Goal: Task Accomplishment & Management: Complete application form

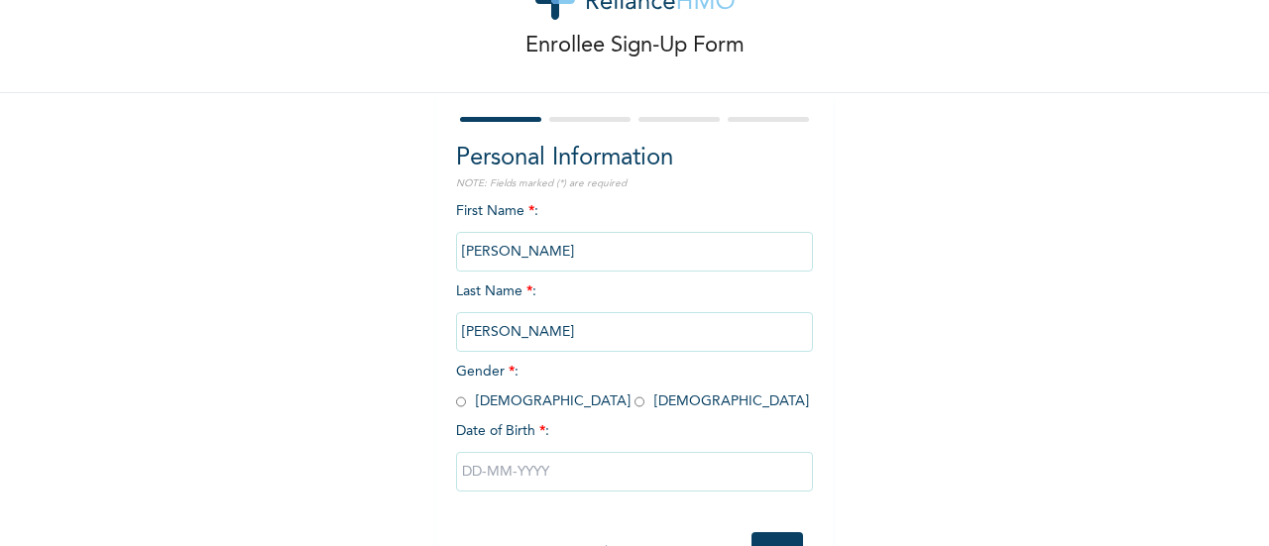
scroll to position [119, 0]
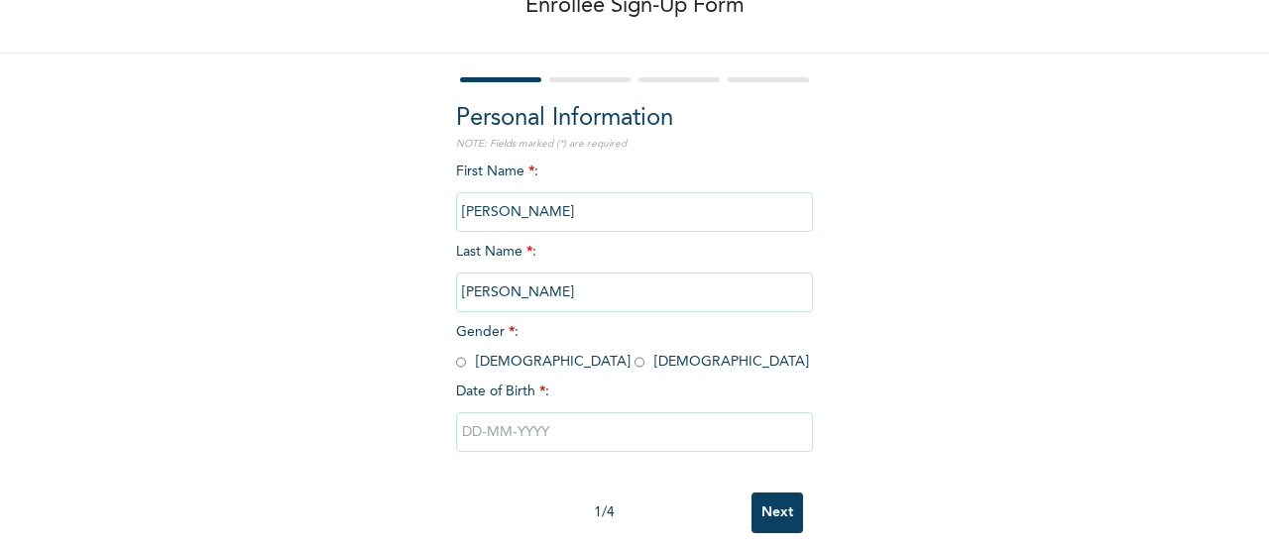
click at [458, 365] on input "radio" at bounding box center [461, 362] width 10 height 19
radio input "true"
click at [484, 445] on input "text" at bounding box center [634, 432] width 357 height 40
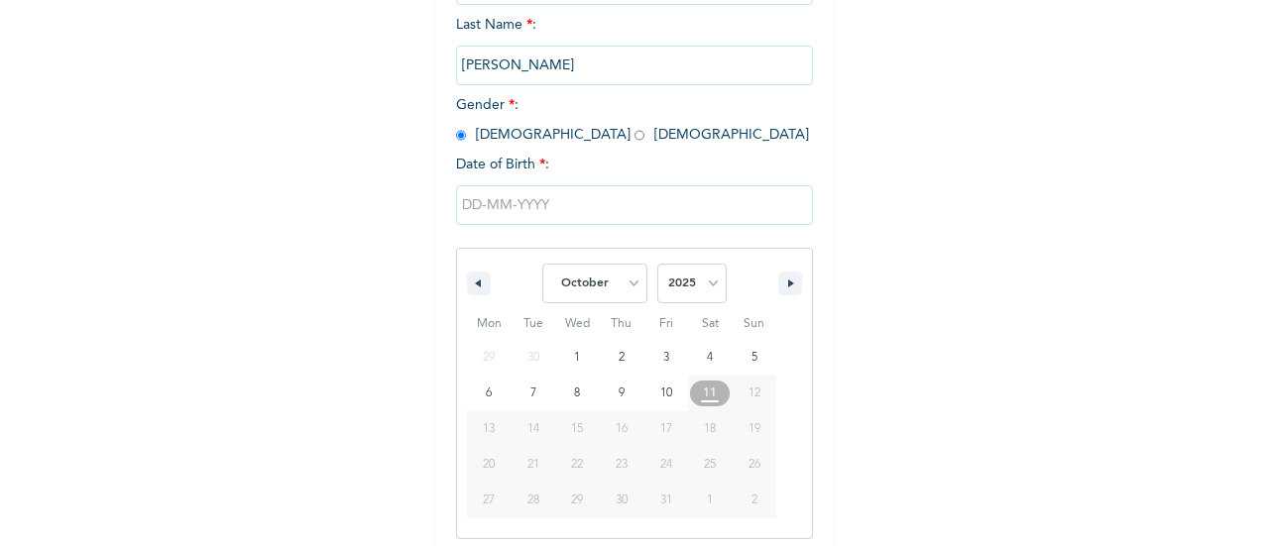
scroll to position [356, 0]
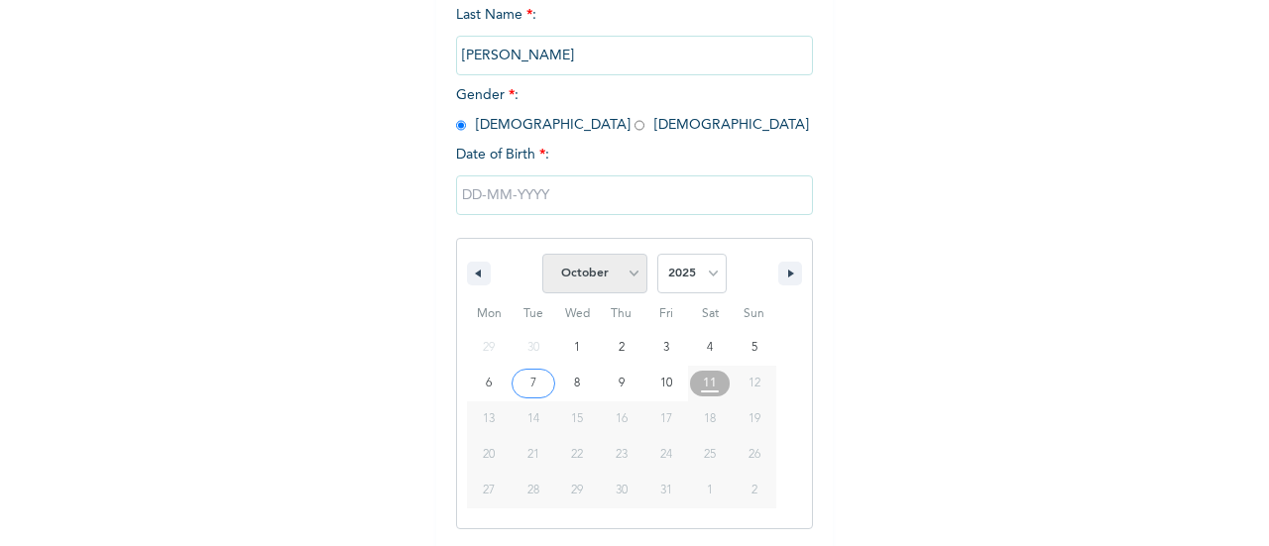
click at [627, 284] on select "January February March April May June July August September October November De…" at bounding box center [594, 274] width 105 height 40
select select "4"
click at [542, 256] on select "January February March April May June July August September October November De…" at bounding box center [594, 274] width 105 height 40
type input "05/24/2025"
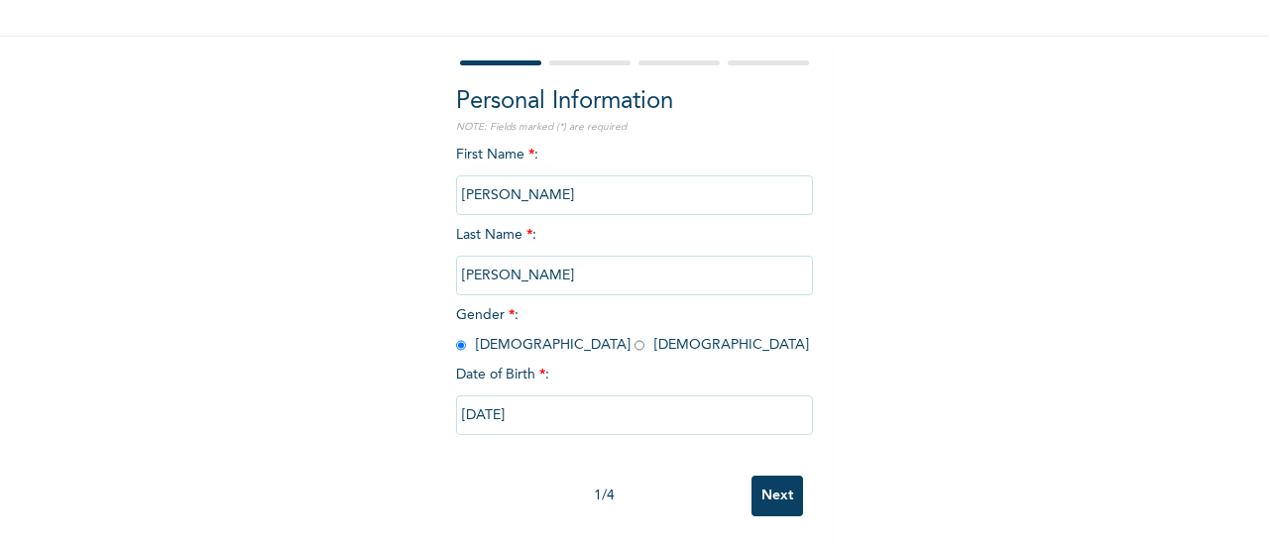
click at [603, 423] on div "05/24/2025" at bounding box center [634, 415] width 357 height 59
click at [549, 401] on input "05/24/2025" at bounding box center [634, 415] width 357 height 40
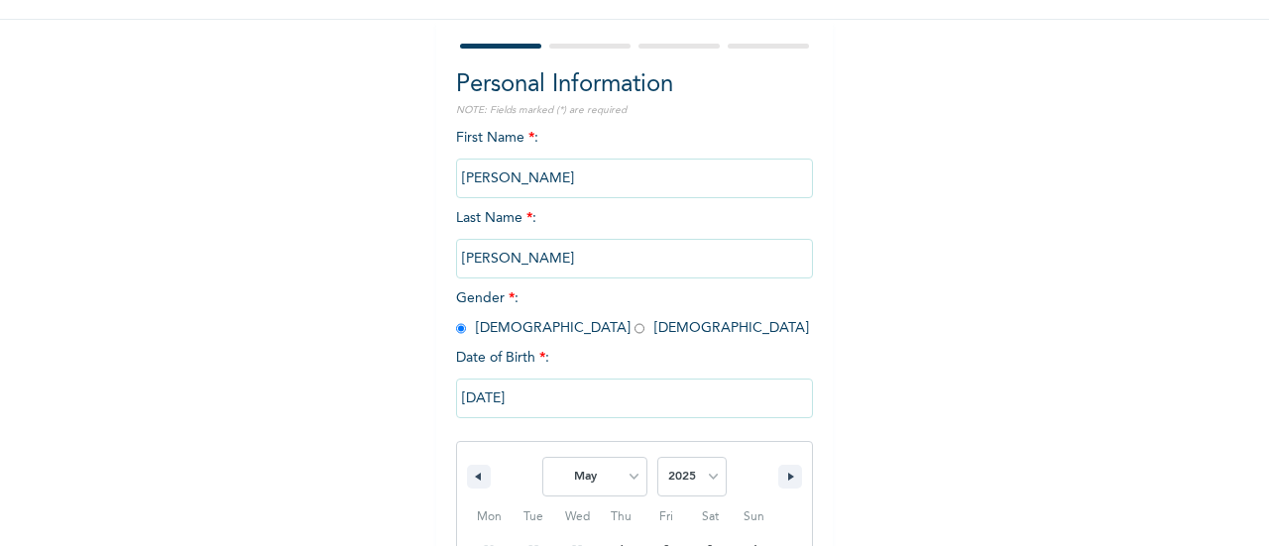
click at [549, 401] on input "05/24/2025" at bounding box center [634, 399] width 357 height 40
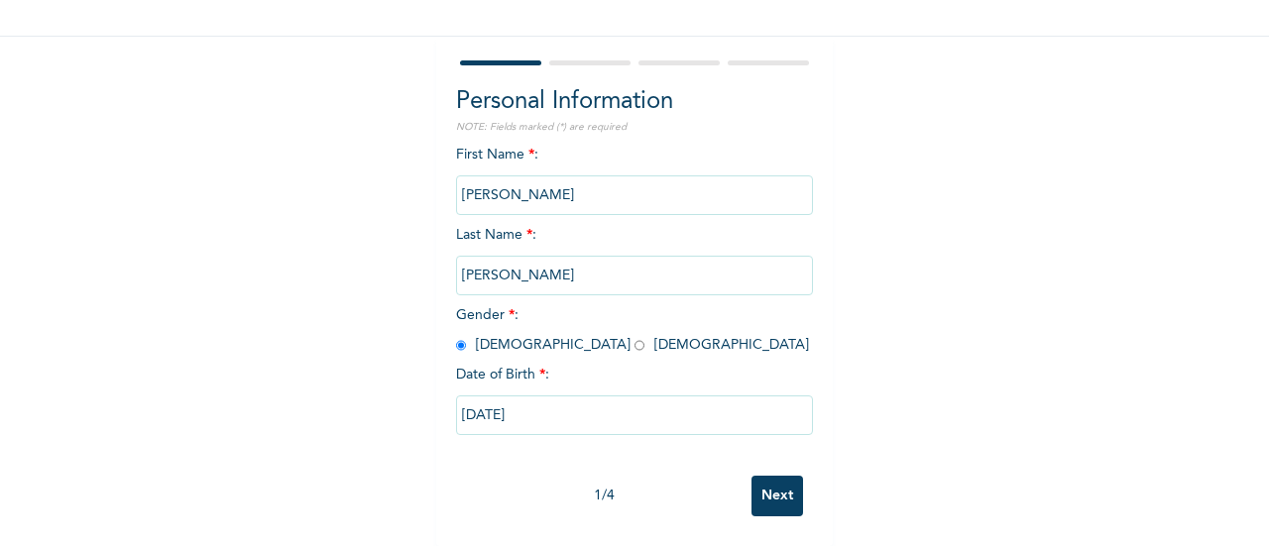
click at [525, 399] on input "05/24/2025" at bounding box center [634, 415] width 357 height 40
select select "4"
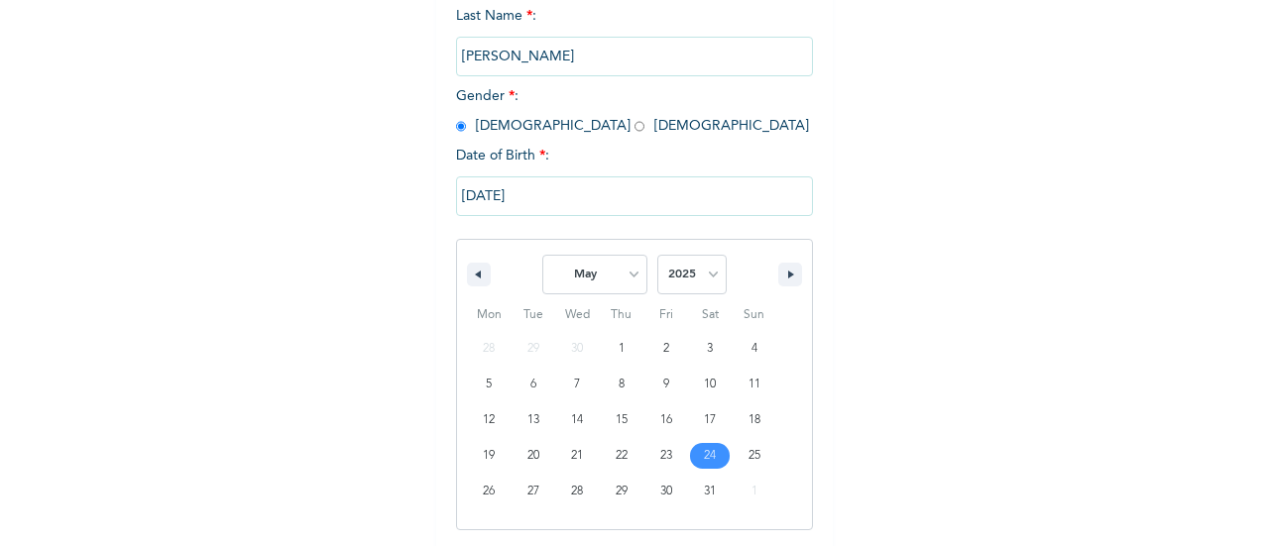
scroll to position [356, 0]
click at [688, 275] on select "2025 2024 2023 2022 2021 2020 2019 2018 2017 2016 2015 2014 2013 2012 2011 2010…" at bounding box center [691, 274] width 69 height 40
select select "1968"
click at [657, 256] on select "2025 2024 2023 2022 2021 2020 2019 2018 2017 2016 2015 2014 2013 2012 2011 2010…" at bounding box center [691, 274] width 69 height 40
type input "05/24/1968"
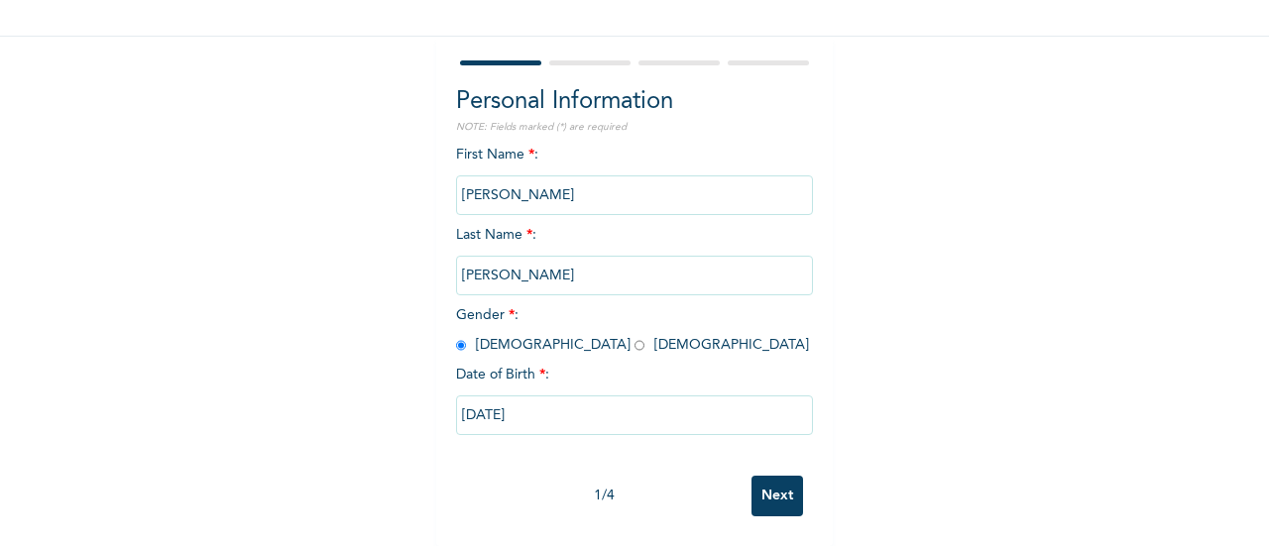
scroll to position [153, 0]
click at [538, 175] on input "[PERSON_NAME]" at bounding box center [634, 195] width 357 height 40
click at [536, 179] on input "[PERSON_NAME]" at bounding box center [634, 195] width 357 height 40
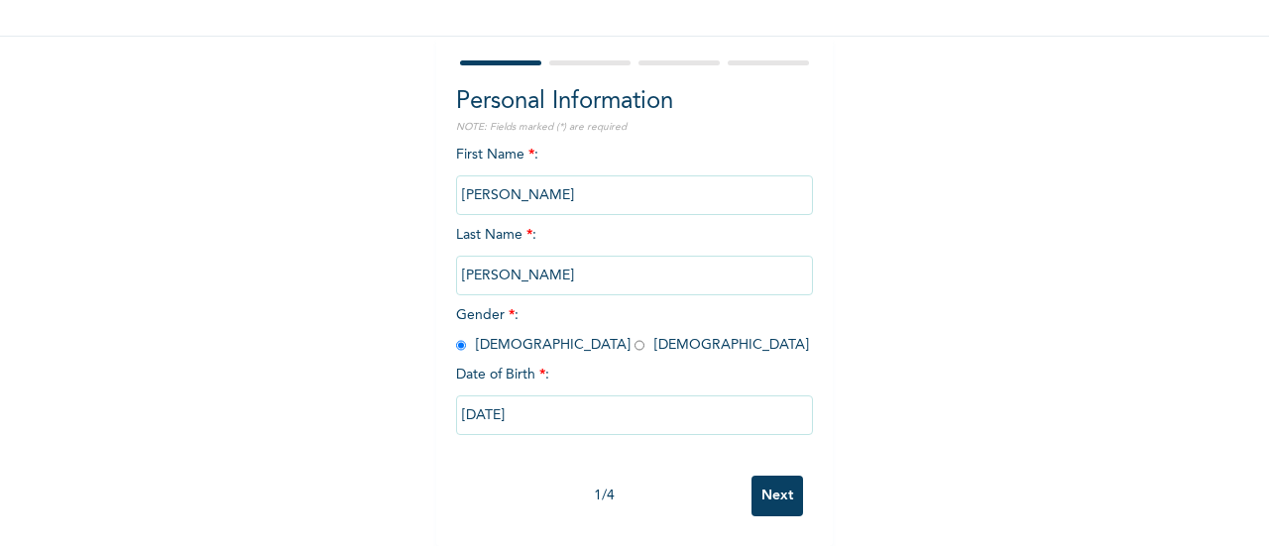
click at [536, 179] on input "[PERSON_NAME]" at bounding box center [634, 195] width 357 height 40
click at [537, 258] on input "[PERSON_NAME]" at bounding box center [634, 276] width 357 height 40
click at [767, 483] on input "Next" at bounding box center [777, 496] width 52 height 41
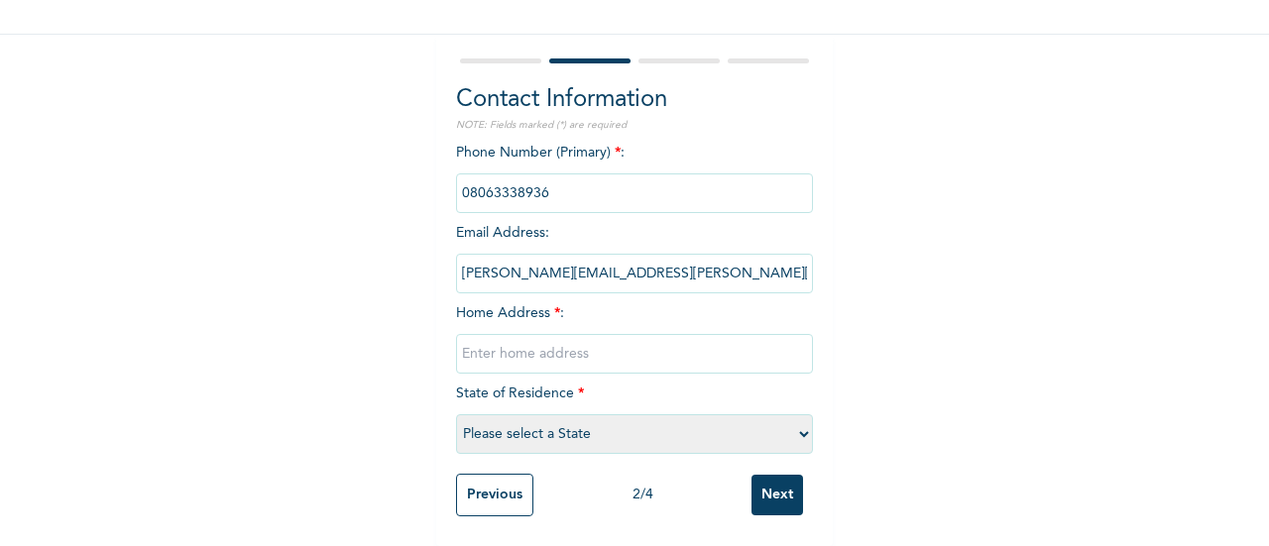
click at [531, 339] on input "text" at bounding box center [634, 354] width 357 height 40
type input "n"
type input "No.1 Alaibi avenue la-kings international school daka-ama okrika"
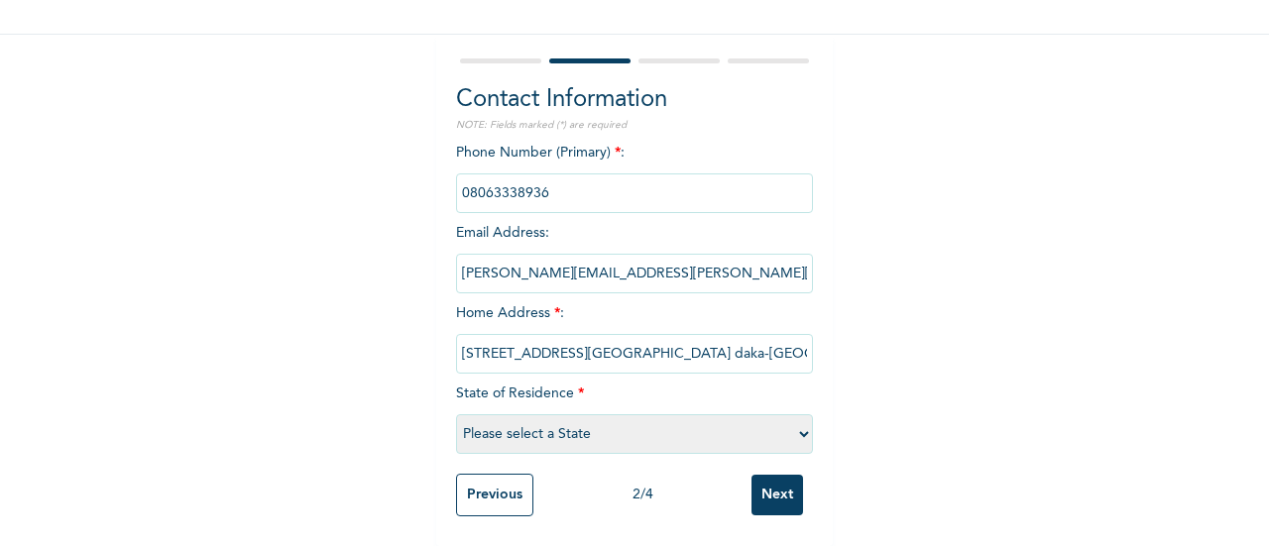
click at [795, 423] on select "Please select a State Abia Abuja (FCT) Adamawa Akwa Ibom Anambra Bauchi Bayelsa…" at bounding box center [634, 434] width 357 height 40
select select "33"
click at [456, 414] on select "Please select a State Abia Abuja (FCT) Adamawa Akwa Ibom Anambra Bauchi Bayelsa…" at bounding box center [634, 434] width 357 height 40
click at [790, 477] on input "Next" at bounding box center [777, 495] width 52 height 41
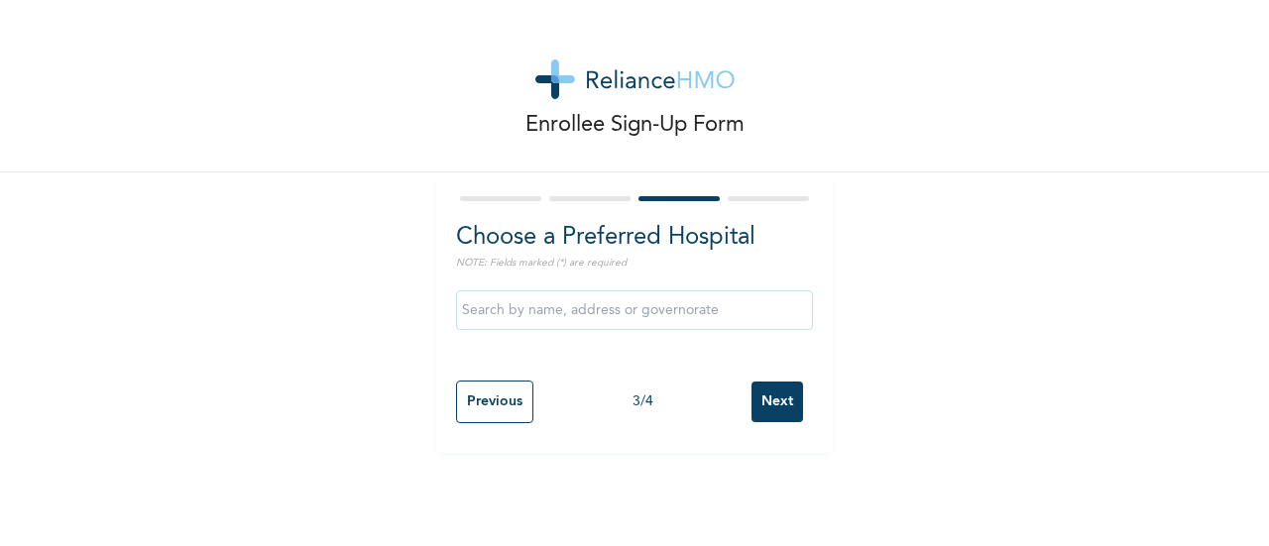
click at [642, 310] on input "text" at bounding box center [634, 310] width 357 height 40
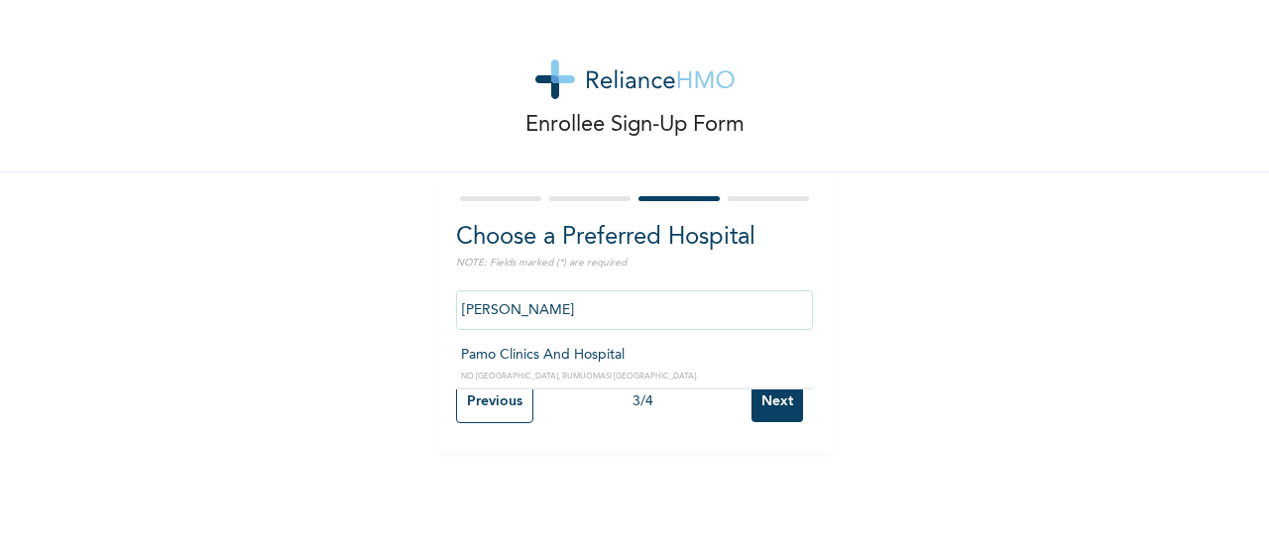
type input "Pamo Clinics And Hospital"
click at [756, 409] on input "Next" at bounding box center [777, 402] width 52 height 41
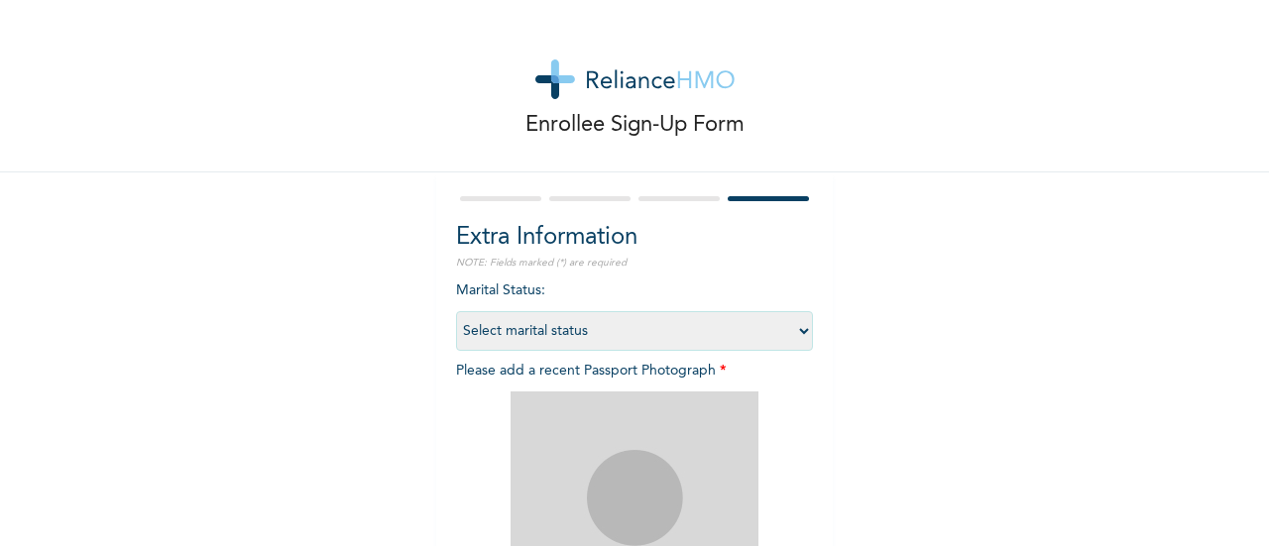
click at [755, 336] on select "Select marital status Single Married Divorced Widow/Widower" at bounding box center [634, 331] width 357 height 40
select select "2"
click at [456, 311] on select "Select marital status Single Married Divorced Widow/Widower" at bounding box center [634, 331] width 357 height 40
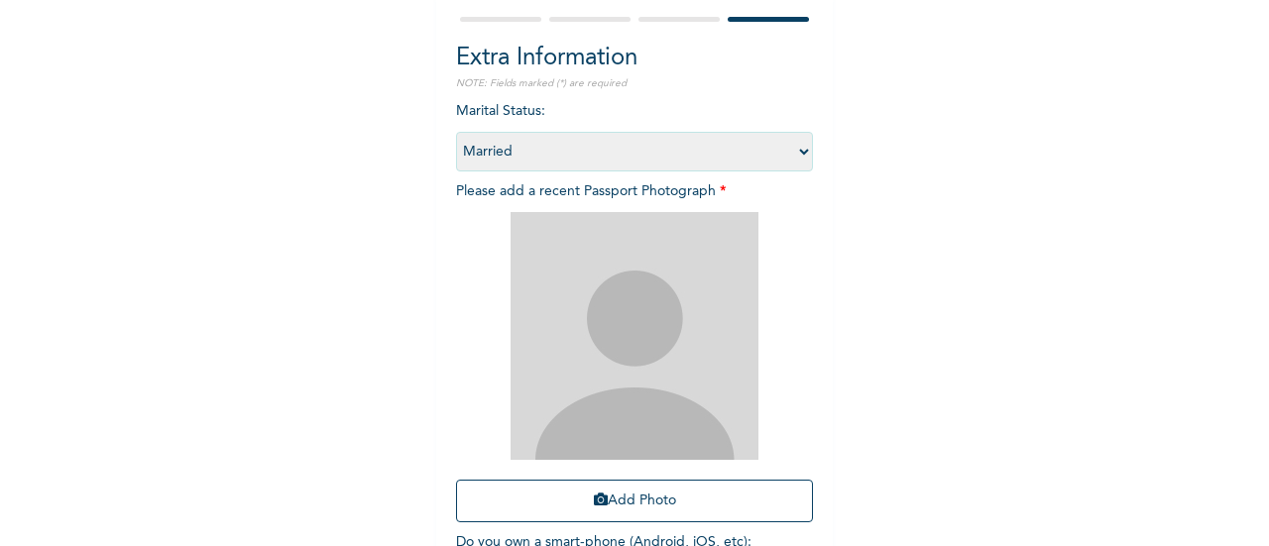
scroll to position [184, 0]
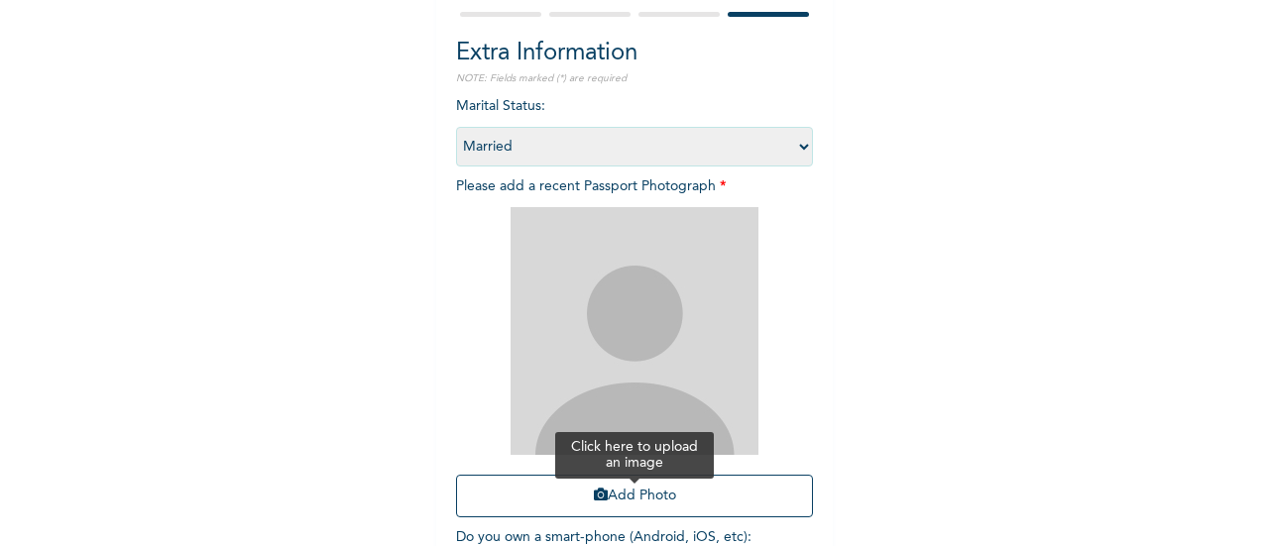
click at [638, 500] on button "Add Photo" at bounding box center [634, 496] width 357 height 43
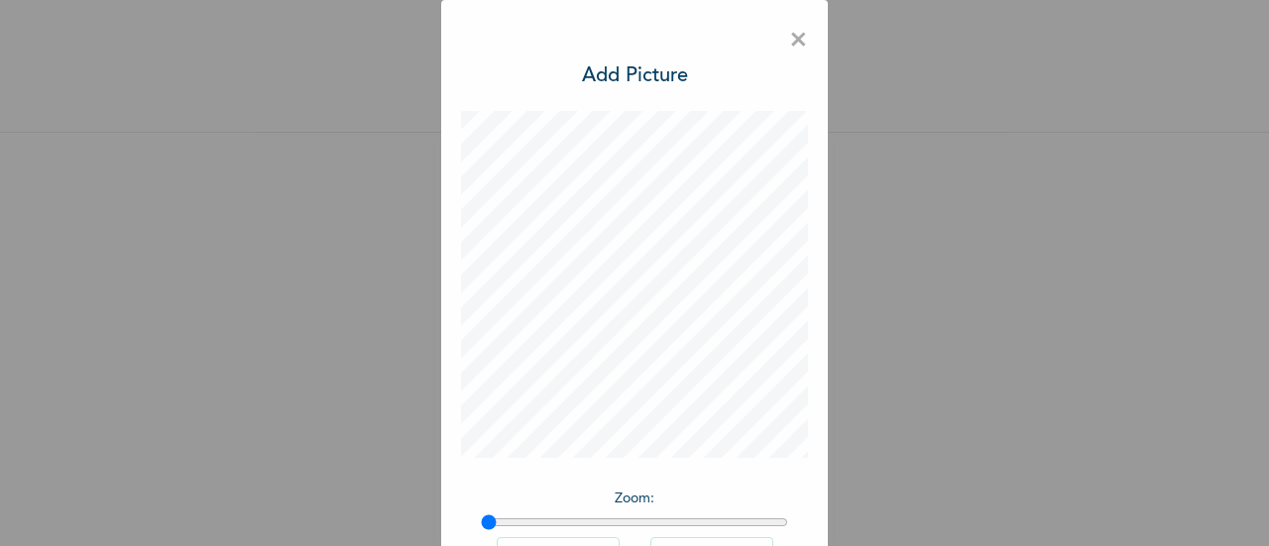
click at [654, 539] on button "Rotate Right" at bounding box center [711, 553] width 123 height 33
click at [620, 473] on div "Zoom : Rotate Left Rotate Right DONE" at bounding box center [634, 392] width 347 height 562
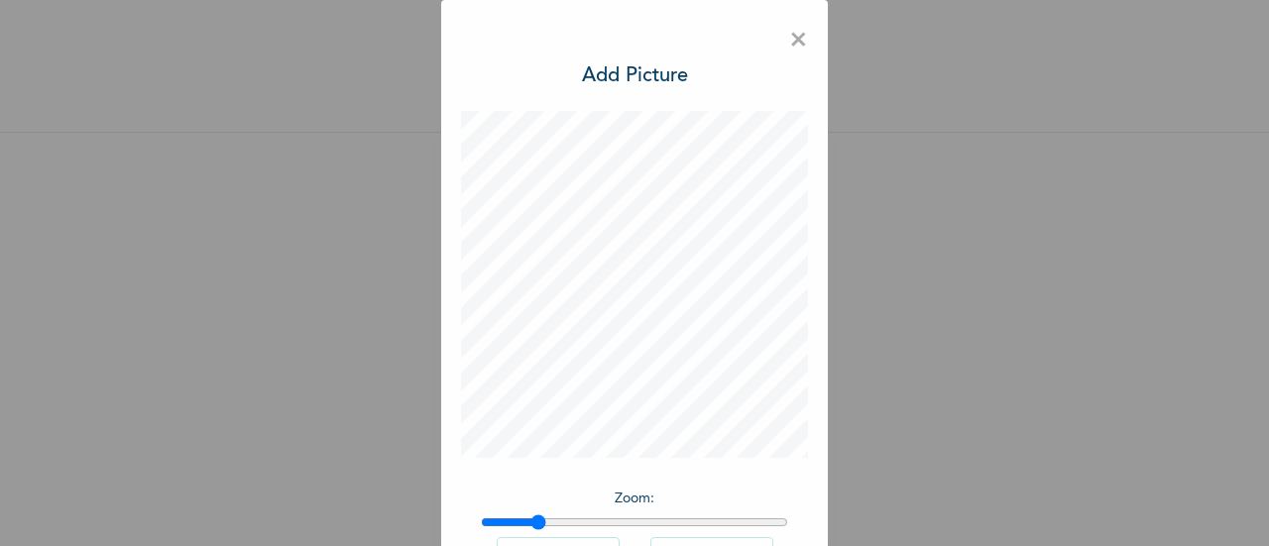
drag, startPoint x: 486, startPoint y: 522, endPoint x: 529, endPoint y: 540, distance: 47.1
click at [529, 530] on input "range" at bounding box center [634, 522] width 307 height 16
click at [428, 399] on div "× Add Picture Zoom : Rotate Left Rotate Right DONE" at bounding box center [634, 273] width 1269 height 546
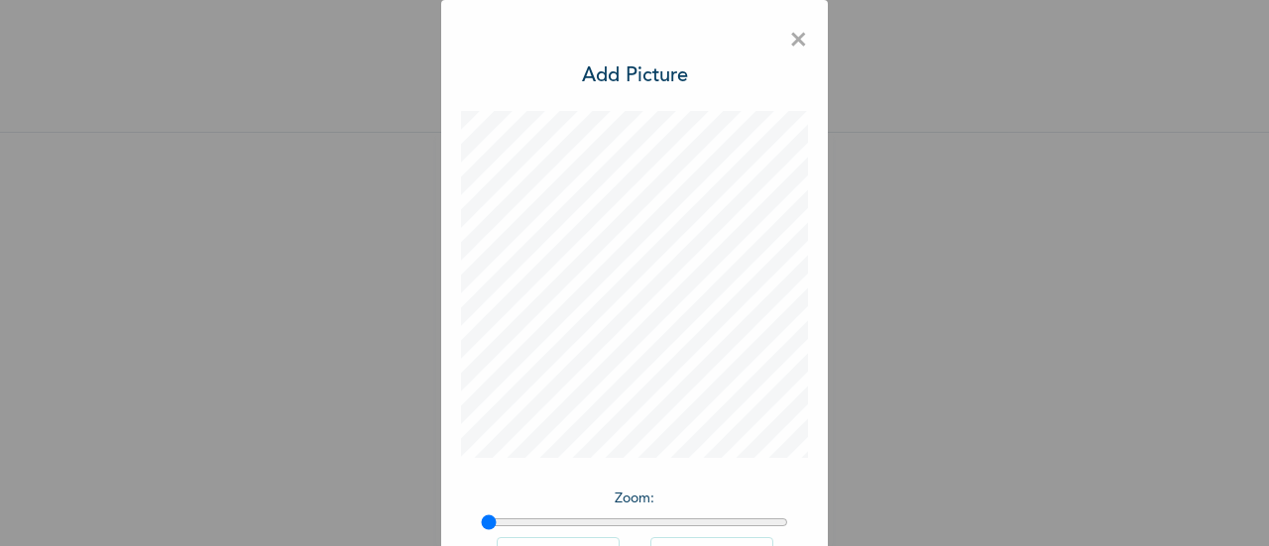
drag, startPoint x: 530, startPoint y: 522, endPoint x: 474, endPoint y: 510, distance: 57.7
type input "1"
click at [481, 514] on input "range" at bounding box center [634, 522] width 307 height 16
click at [548, 541] on button "Rotate Left" at bounding box center [558, 553] width 123 height 33
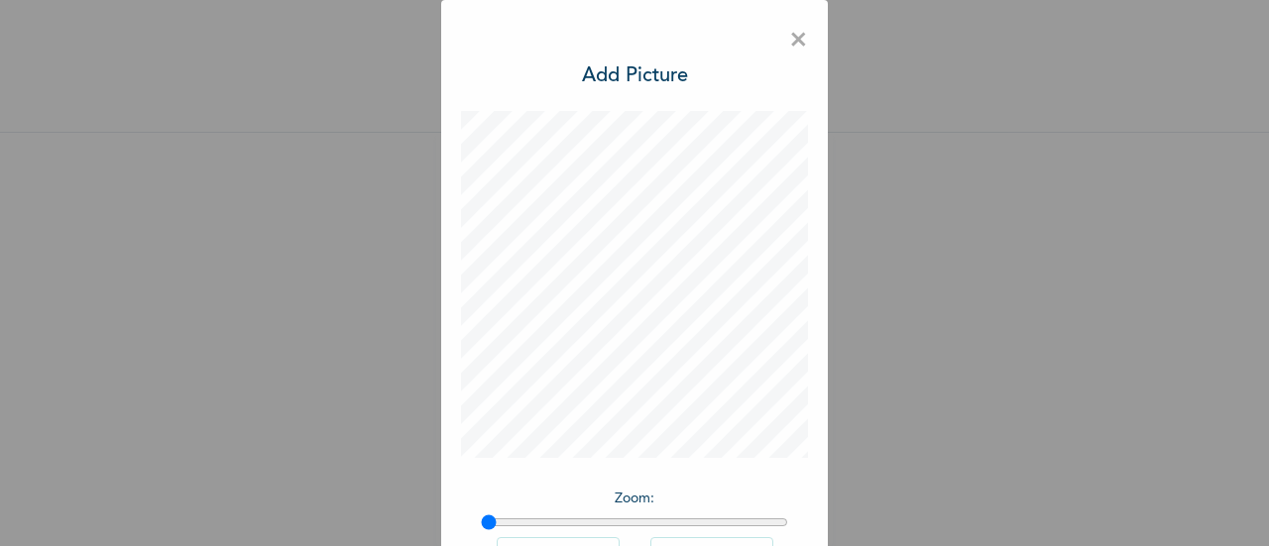
click at [548, 541] on button "Rotate Left" at bounding box center [558, 553] width 123 height 33
click at [791, 45] on span "×" at bounding box center [798, 41] width 19 height 42
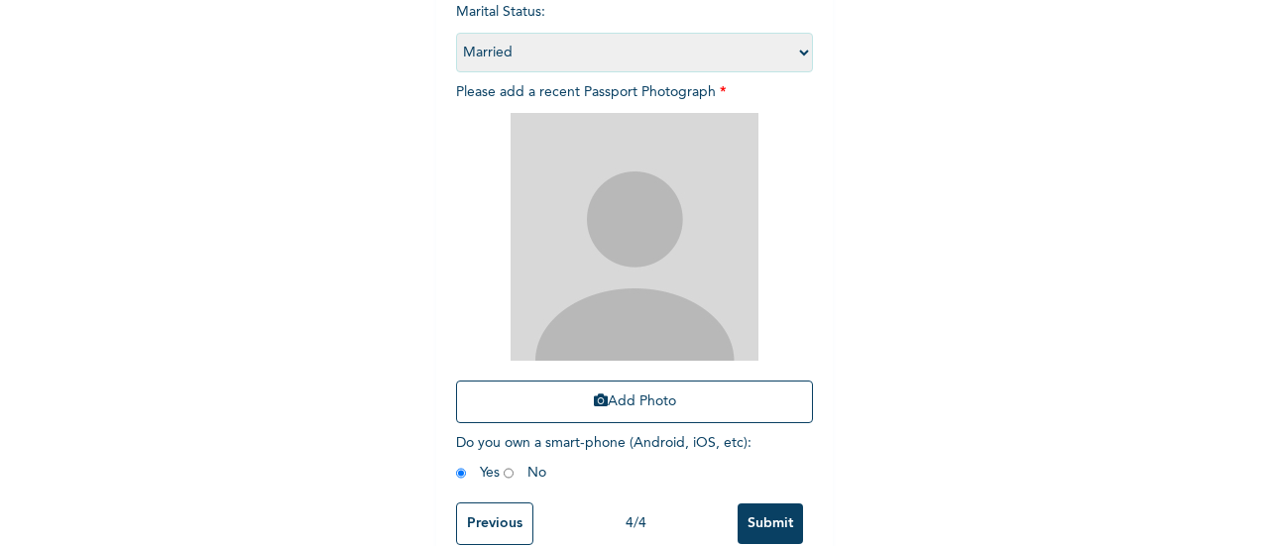
scroll to position [295, 0]
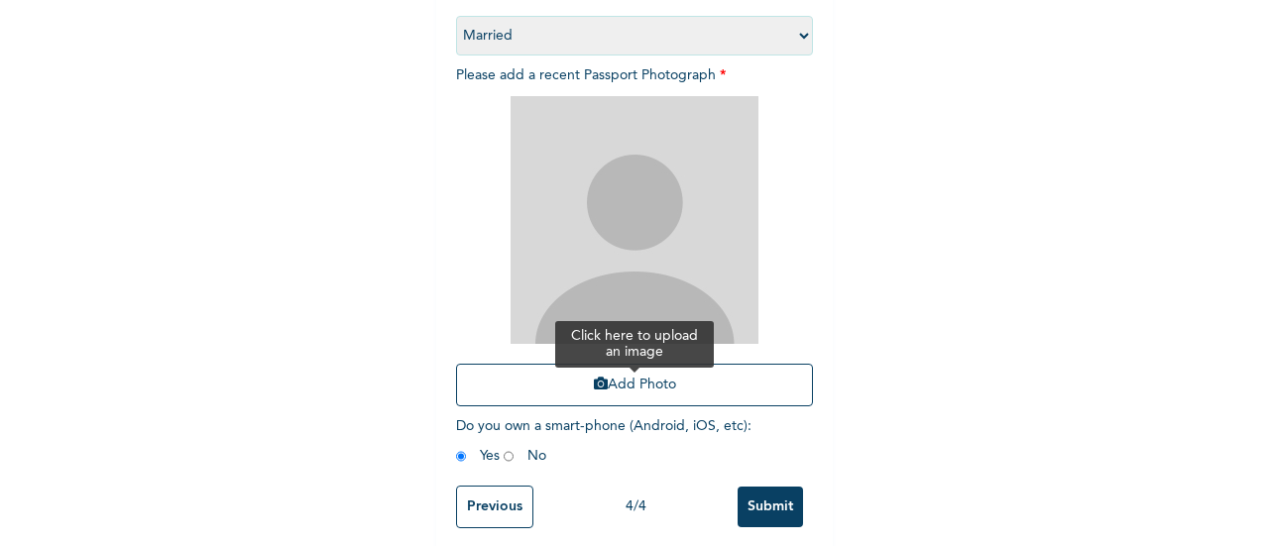
click at [658, 378] on button "Add Photo" at bounding box center [634, 385] width 357 height 43
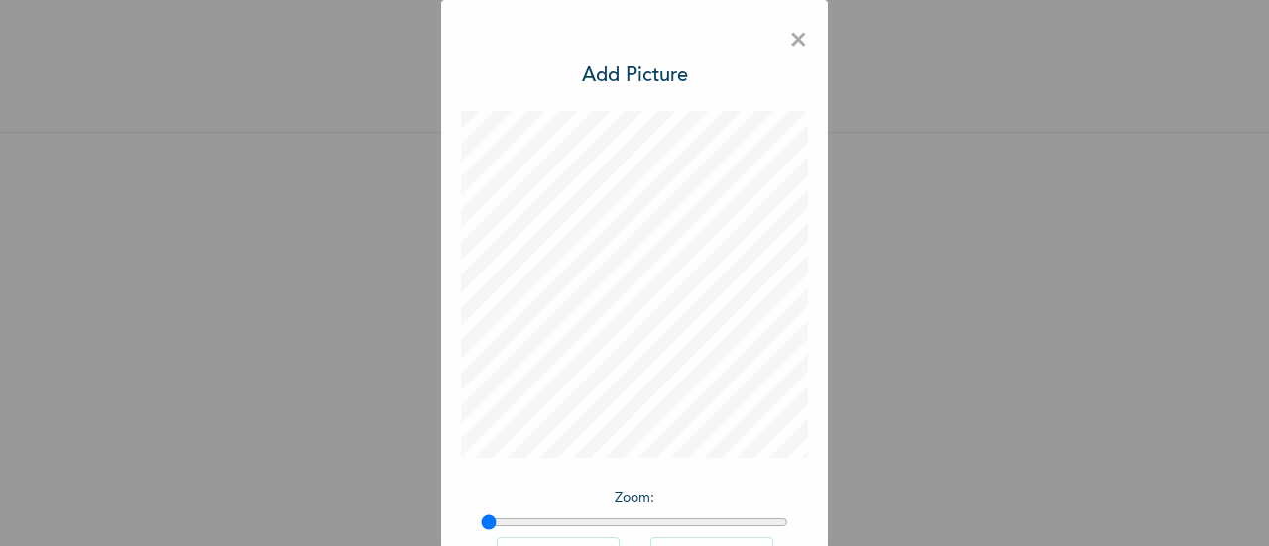
scroll to position [56, 0]
click at [789, 40] on span "×" at bounding box center [798, 41] width 19 height 42
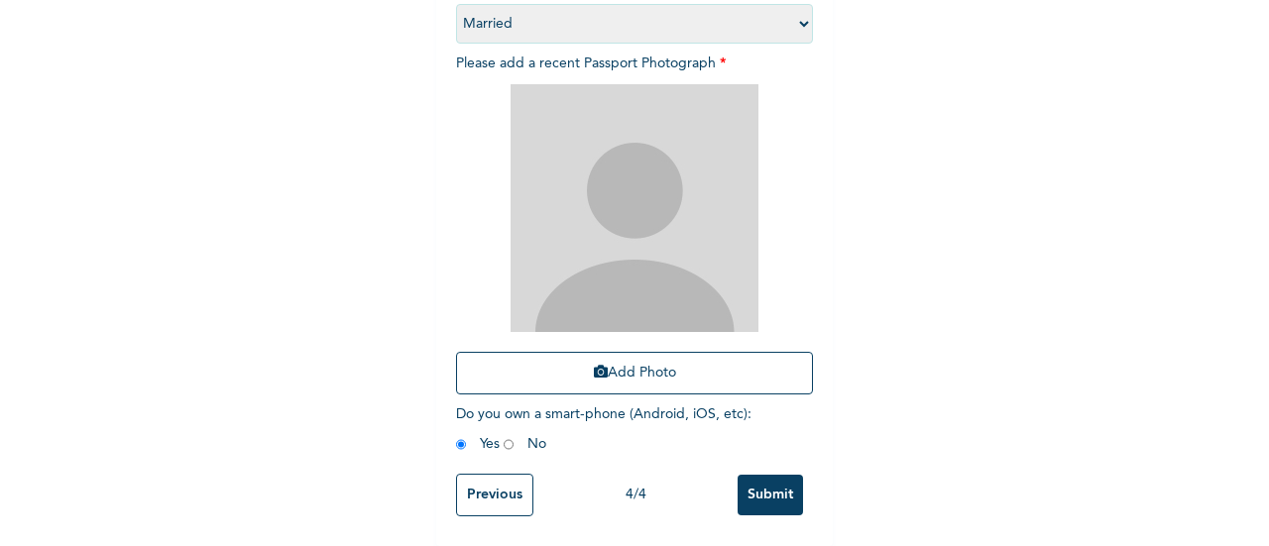
scroll to position [323, 0]
click at [664, 352] on button "Add Photo" at bounding box center [634, 373] width 357 height 43
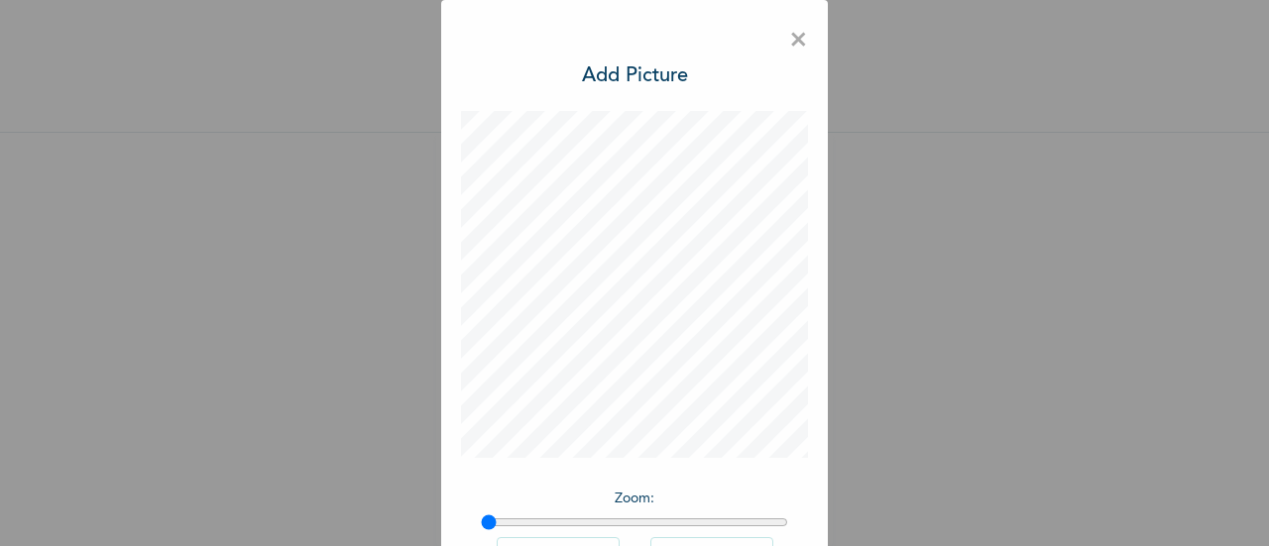
scroll to position [56, 0]
click at [616, 70] on h3 "Add Picture" at bounding box center [635, 76] width 106 height 30
click at [723, 504] on p "Zoom :" at bounding box center [634, 499] width 307 height 21
click at [739, 520] on input "range" at bounding box center [634, 522] width 307 height 16
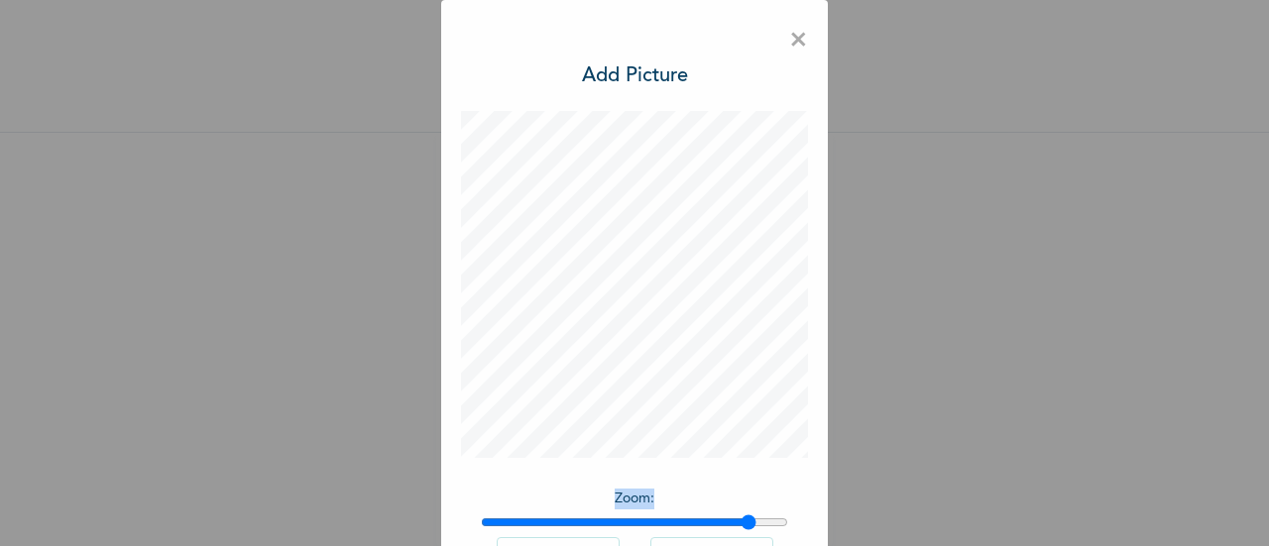
click at [739, 520] on input "range" at bounding box center [634, 522] width 307 height 16
drag, startPoint x: 738, startPoint y: 518, endPoint x: 424, endPoint y: 524, distance: 314.3
click at [481, 524] on input "range" at bounding box center [634, 522] width 307 height 16
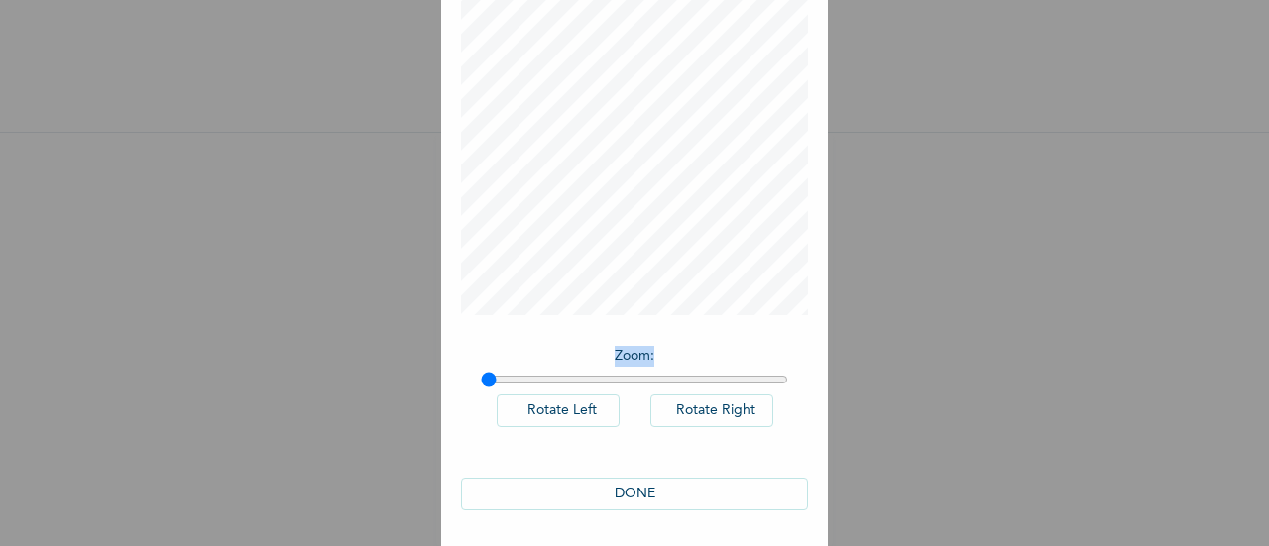
scroll to position [145, 0]
drag, startPoint x: 479, startPoint y: 378, endPoint x: 499, endPoint y: 376, distance: 19.9
type input "1.06"
click at [499, 376] on input "range" at bounding box center [634, 378] width 307 height 16
click at [601, 497] on button "DONE" at bounding box center [634, 492] width 347 height 33
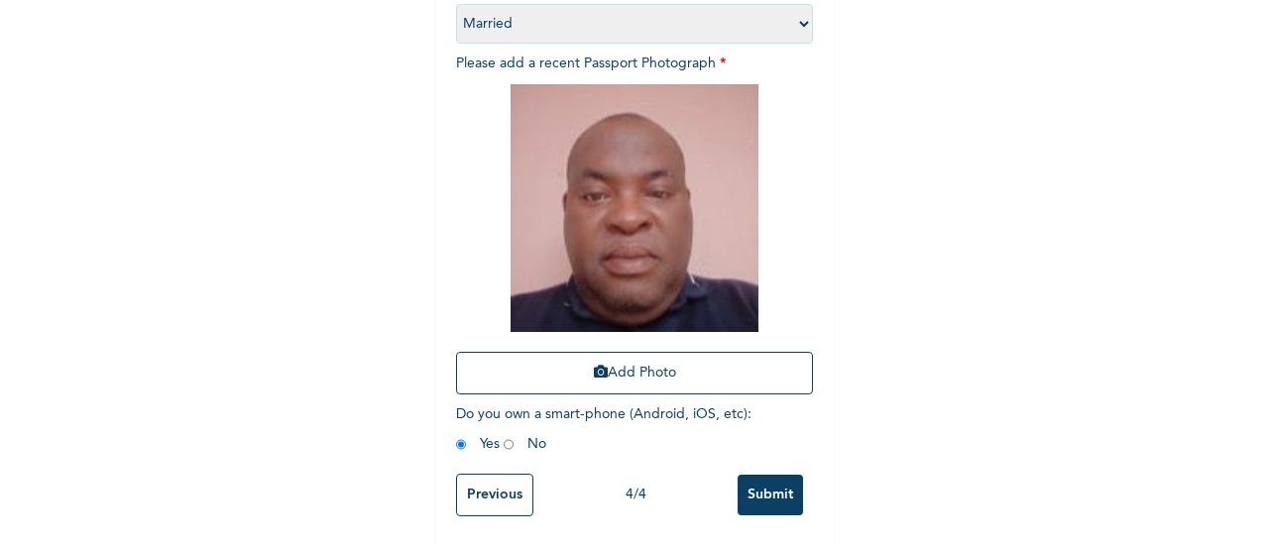
scroll to position [323, 0]
click at [888, 516] on div "Enrollee Sign-Up Form Extra Information NOTE: Fields marked (*) are required Ma…" at bounding box center [634, 119] width 1269 height 853
click at [773, 495] on input "Submit" at bounding box center [769, 495] width 65 height 41
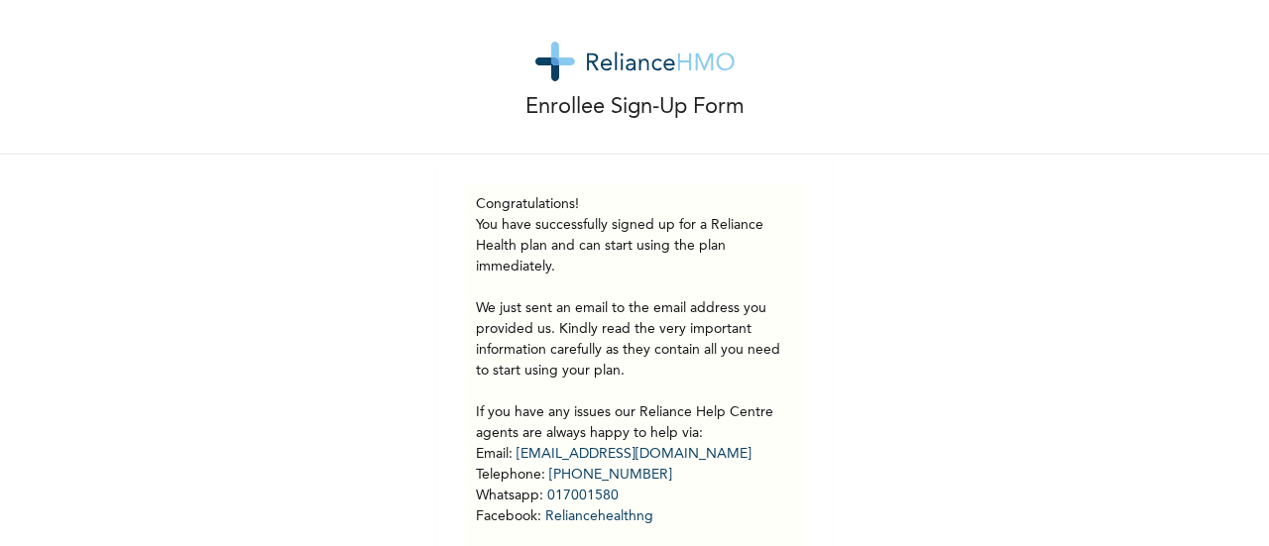
scroll to position [0, 0]
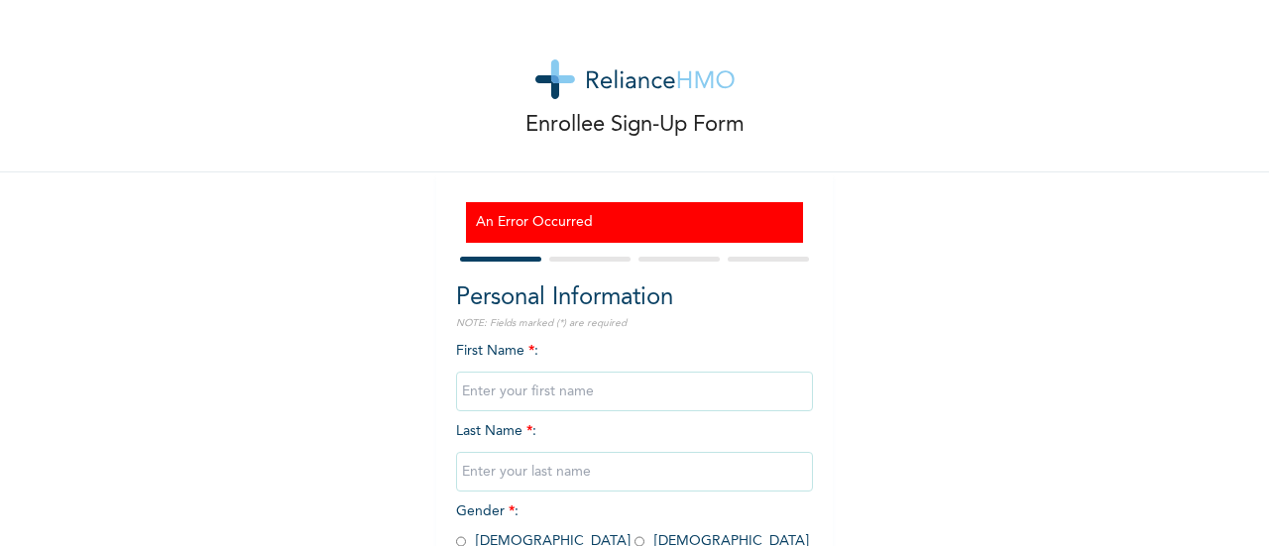
click at [640, 401] on input "text" at bounding box center [634, 392] width 357 height 40
click at [694, 328] on p "NOTE: Fields marked (*) are required" at bounding box center [634, 323] width 357 height 15
click at [607, 401] on input "text" at bounding box center [634, 392] width 357 height 40
type input "k"
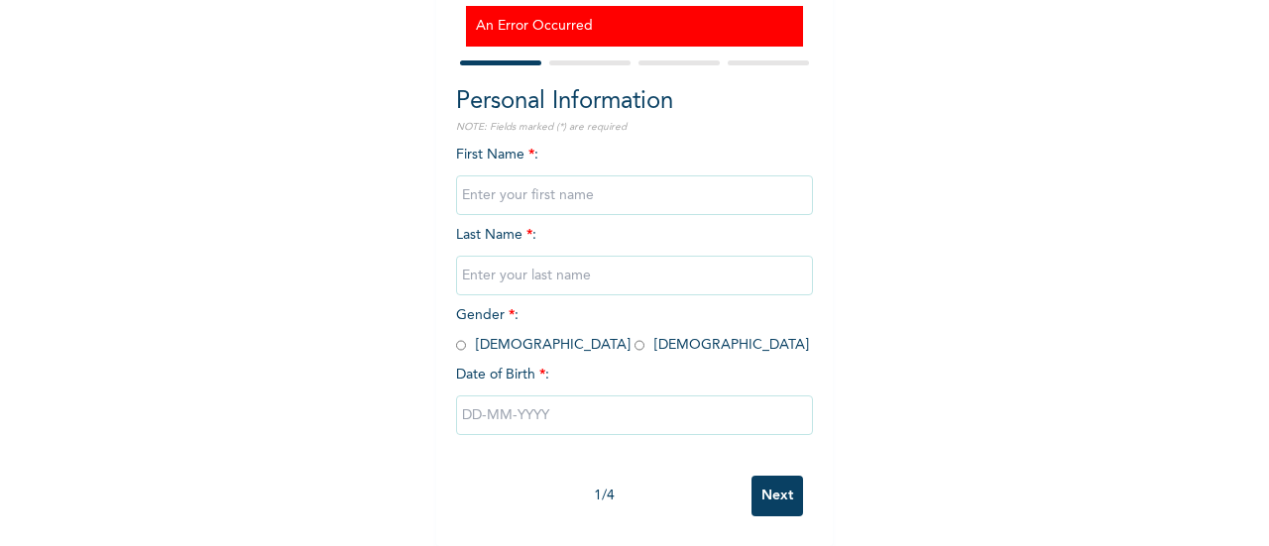
scroll to position [213, 0]
type input "[PERSON_NAME]"
click at [541, 256] on input "text" at bounding box center [634, 276] width 357 height 40
type input "[PERSON_NAME]"
click at [456, 336] on input "radio" at bounding box center [461, 345] width 10 height 19
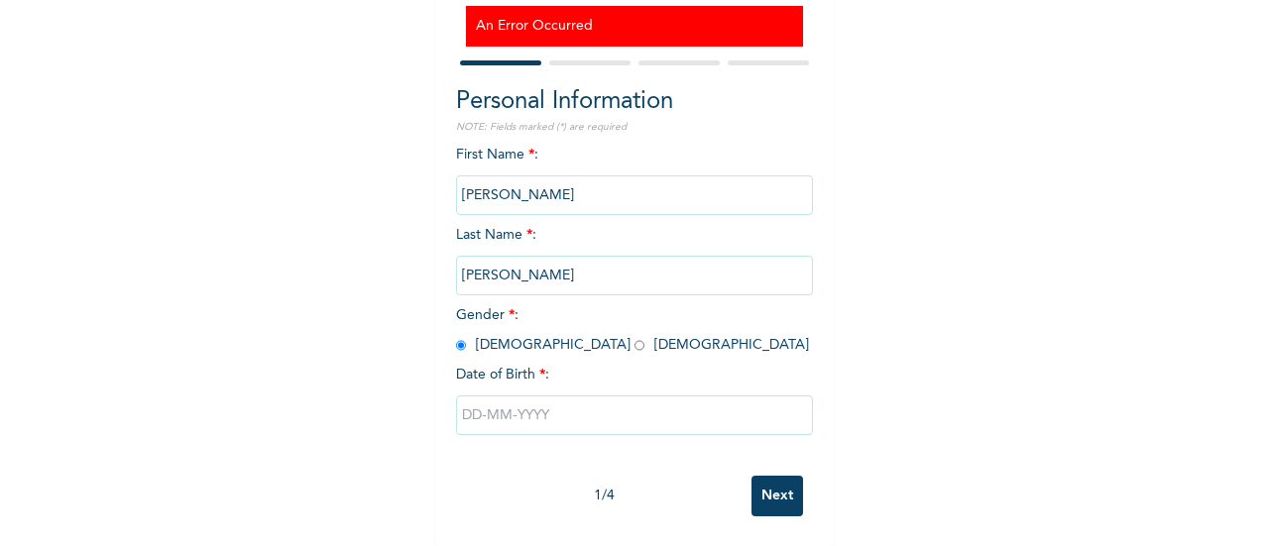
radio input "true"
click at [502, 403] on input "text" at bounding box center [634, 415] width 357 height 40
select select "9"
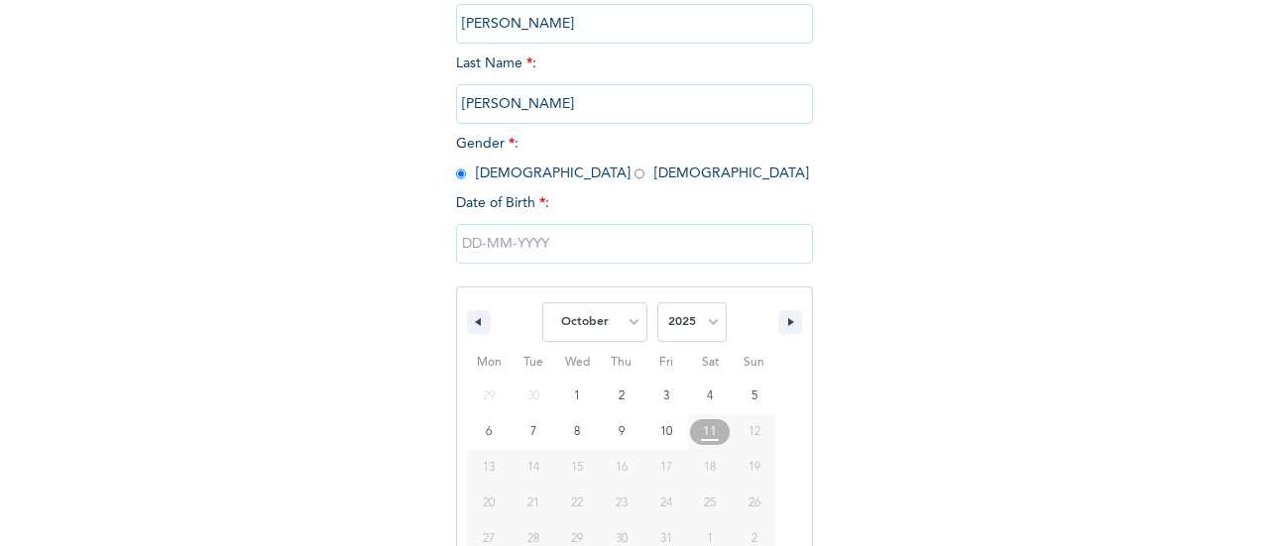
click at [502, 403] on div "29 30 1 2 3 4 5 6 7 8 9 10 11 12 13 14 15 16 17 18 19 20 21 22 23 24 25 26 27 2…" at bounding box center [621, 468] width 309 height 178
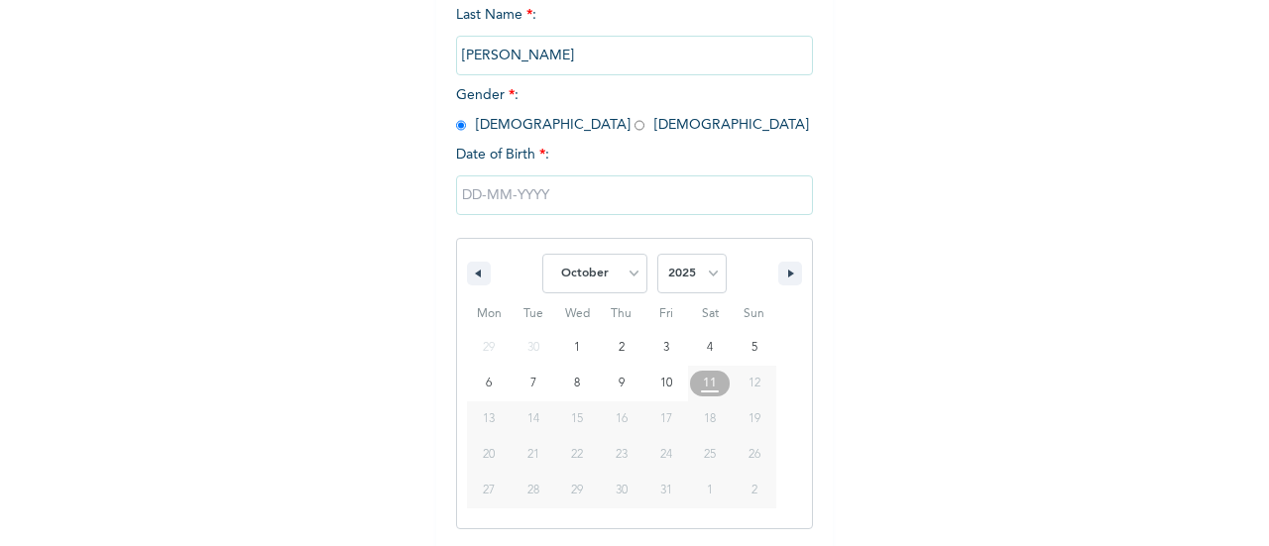
click at [712, 393] on span "11" at bounding box center [710, 384] width 45 height 26
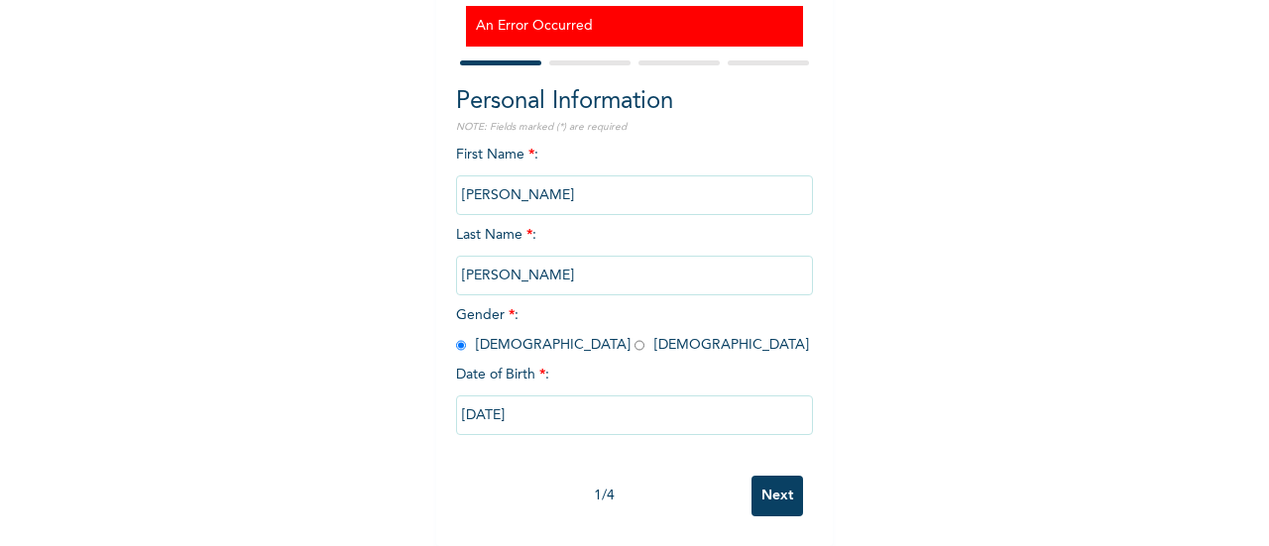
type input "[DATE]"
click at [789, 476] on input "Next" at bounding box center [777, 496] width 52 height 41
